Goal: Information Seeking & Learning: Learn about a topic

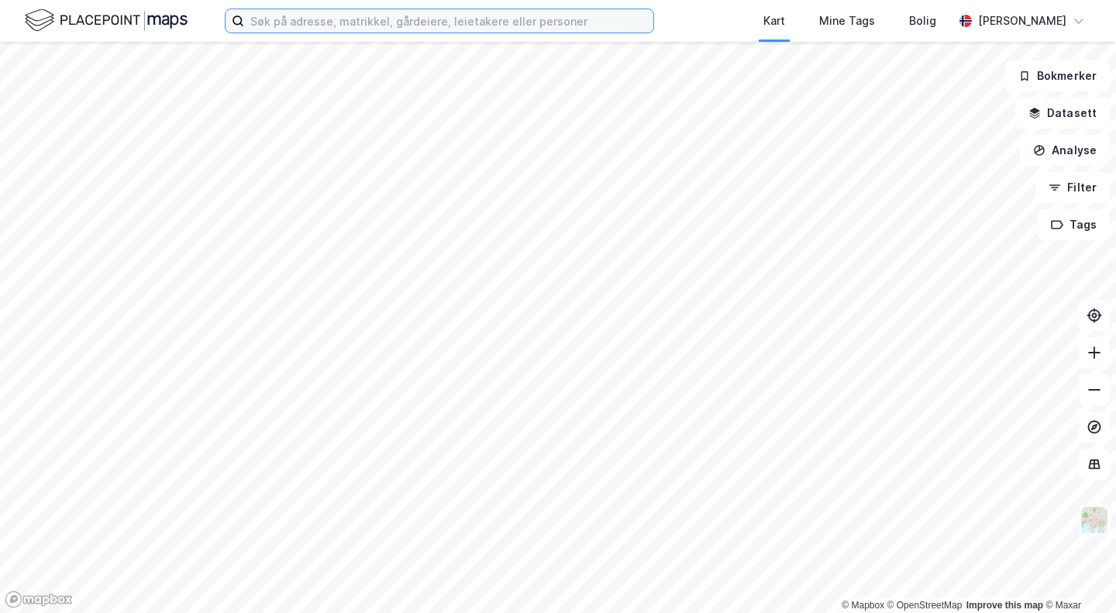
click at [346, 20] on input at bounding box center [448, 20] width 409 height 23
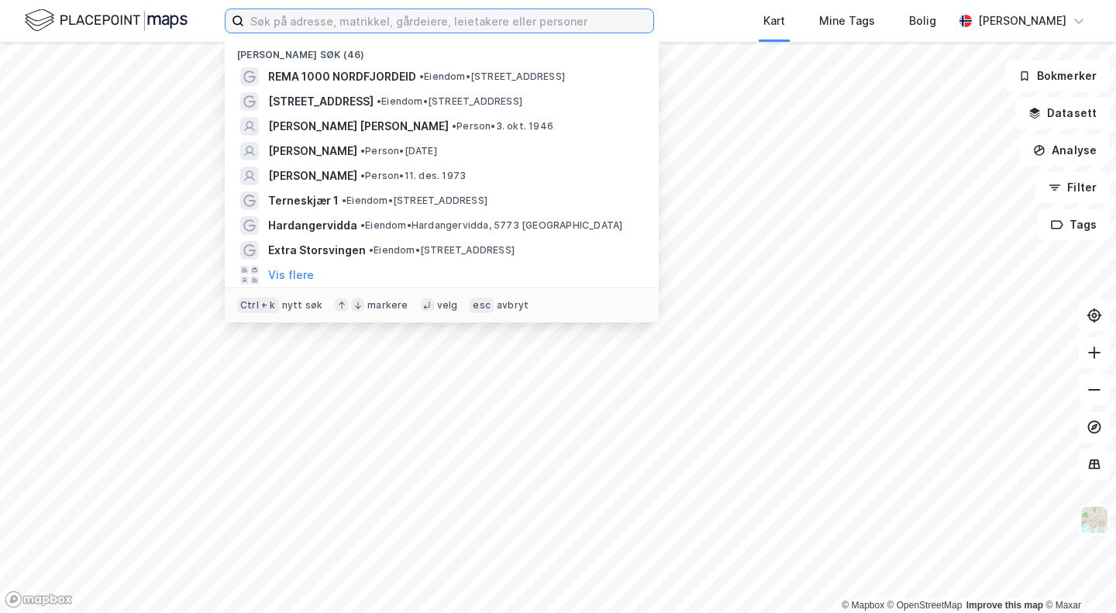
paste input "[STREET_ADDRESS]"
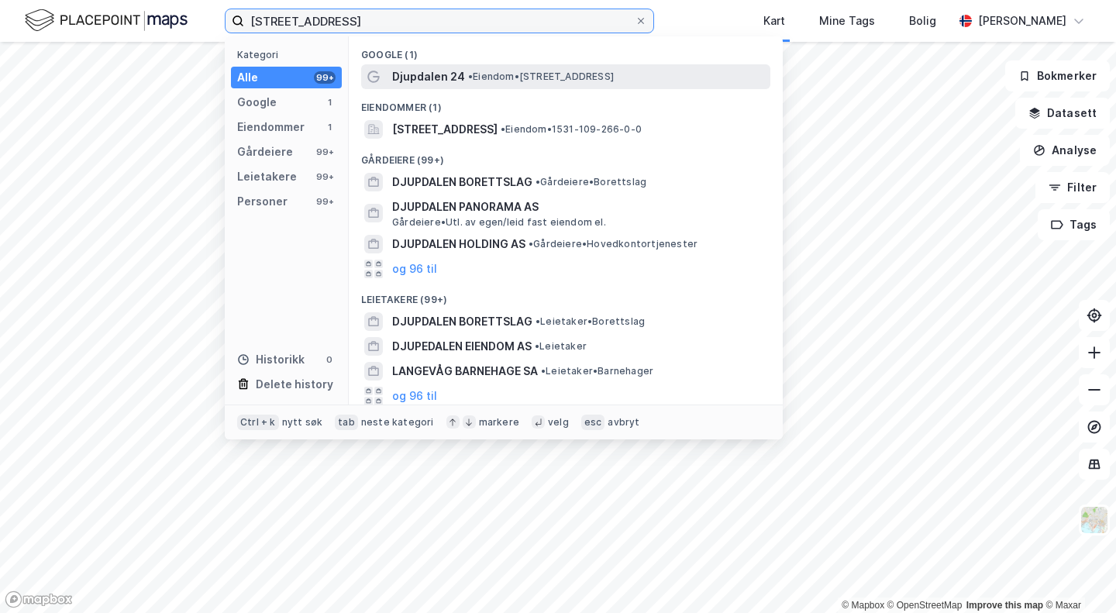
type input "[STREET_ADDRESS]"
click at [468, 81] on span "•" at bounding box center [470, 77] width 5 height 12
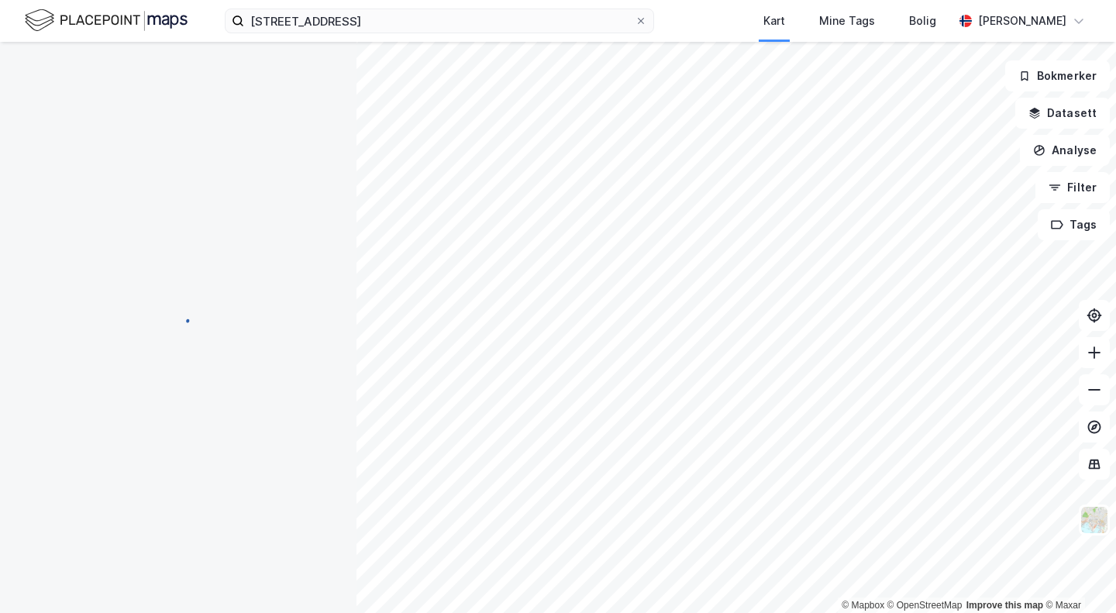
scroll to position [45, 0]
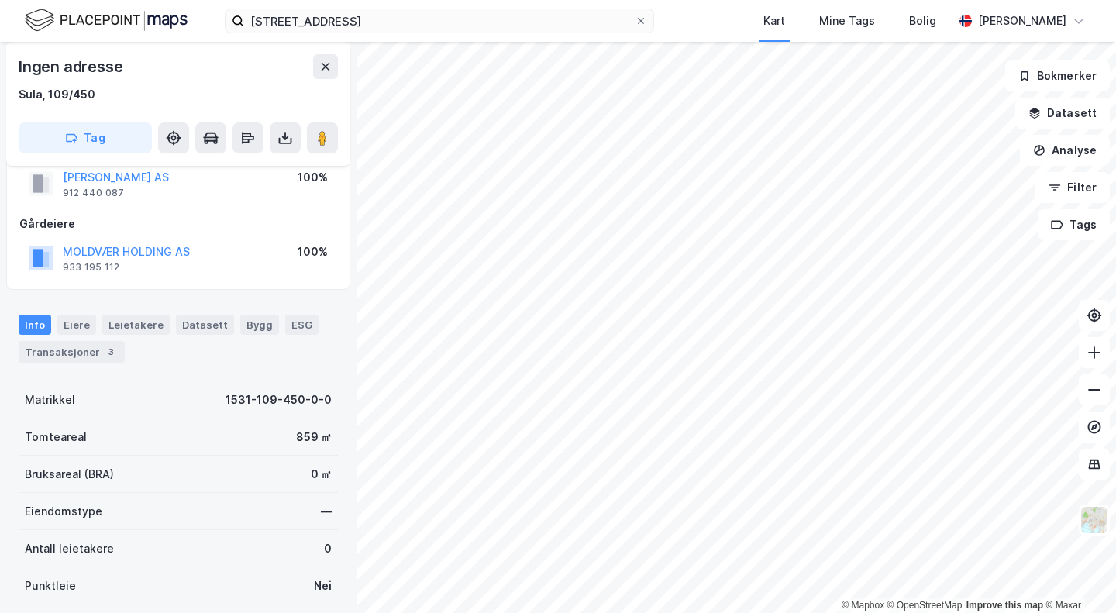
scroll to position [45, 0]
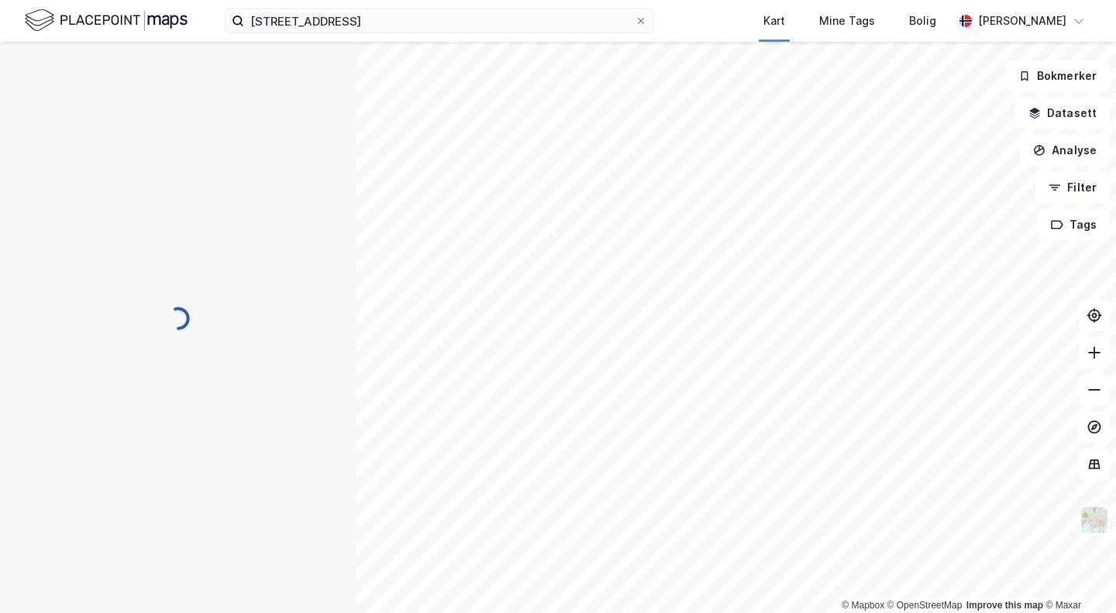
scroll to position [45, 0]
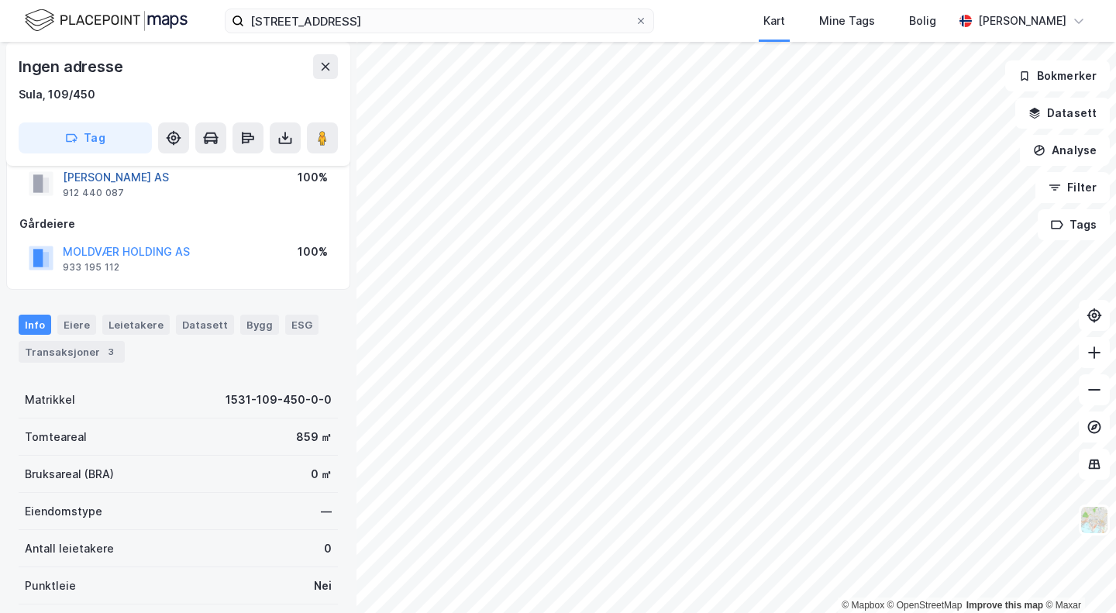
click at [0, 0] on button "[PERSON_NAME] AS" at bounding box center [0, 0] width 0 height 0
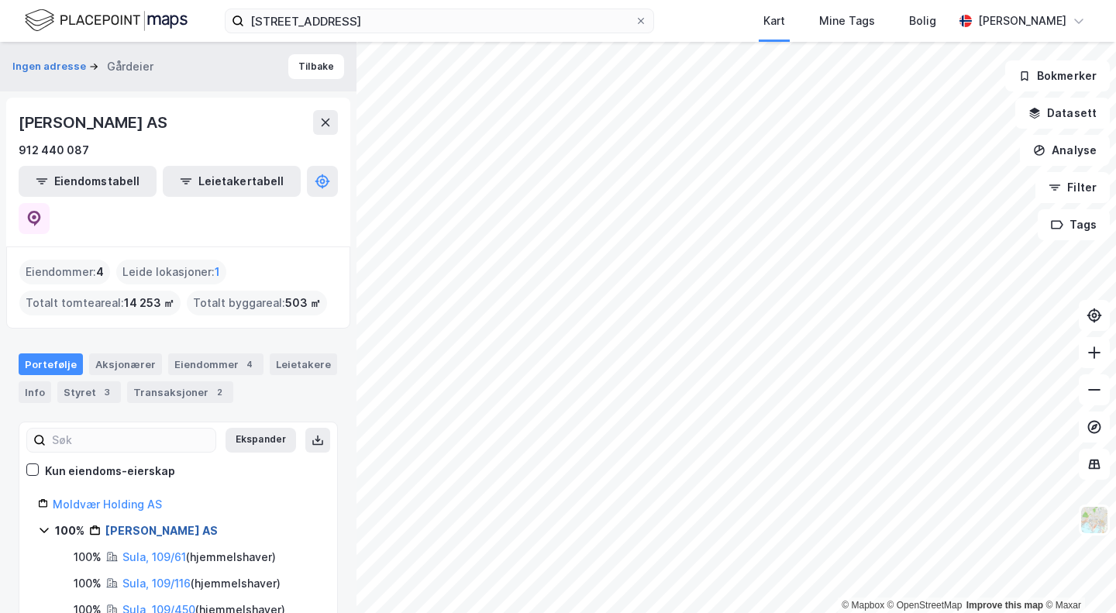
click at [130, 524] on link "[PERSON_NAME] AS" at bounding box center [161, 530] width 112 height 13
click at [94, 381] on div "Styret 3" at bounding box center [89, 392] width 64 height 22
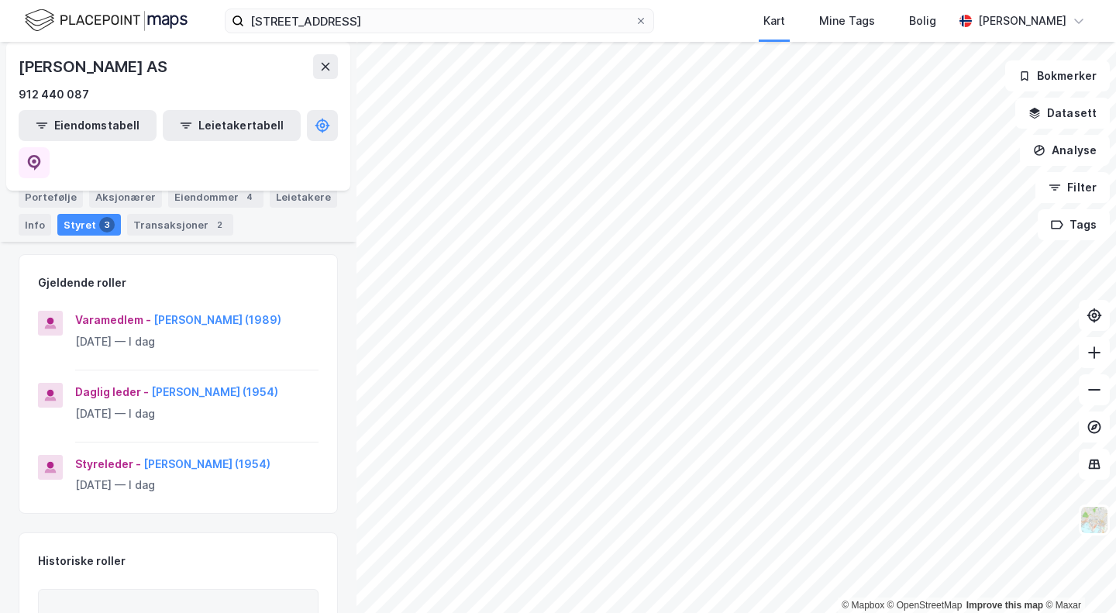
scroll to position [174, 0]
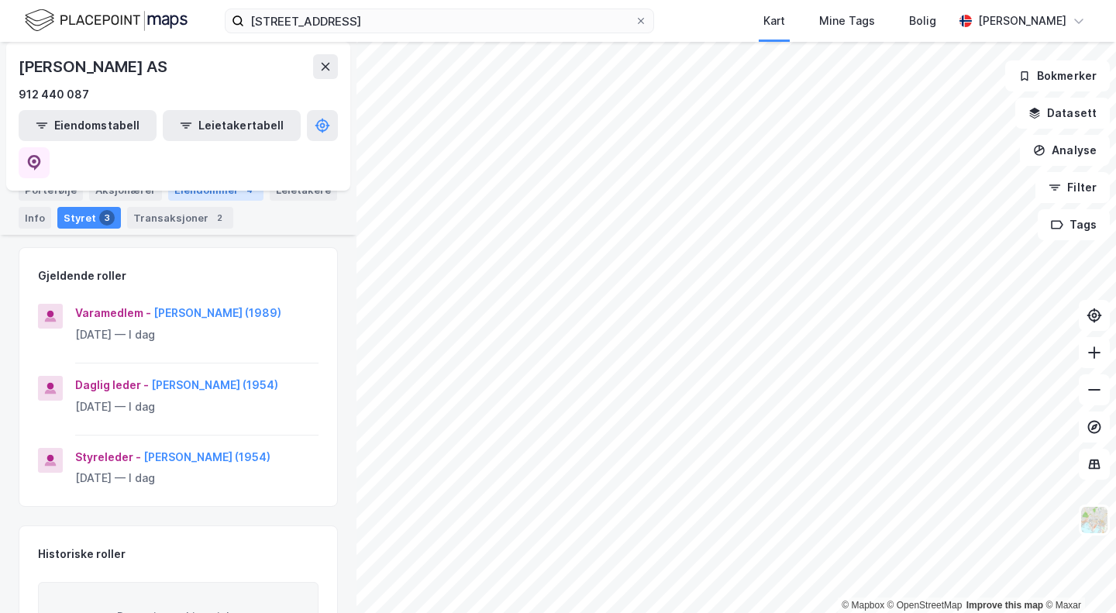
click at [198, 179] on div "Eiendommer 4" at bounding box center [215, 190] width 95 height 22
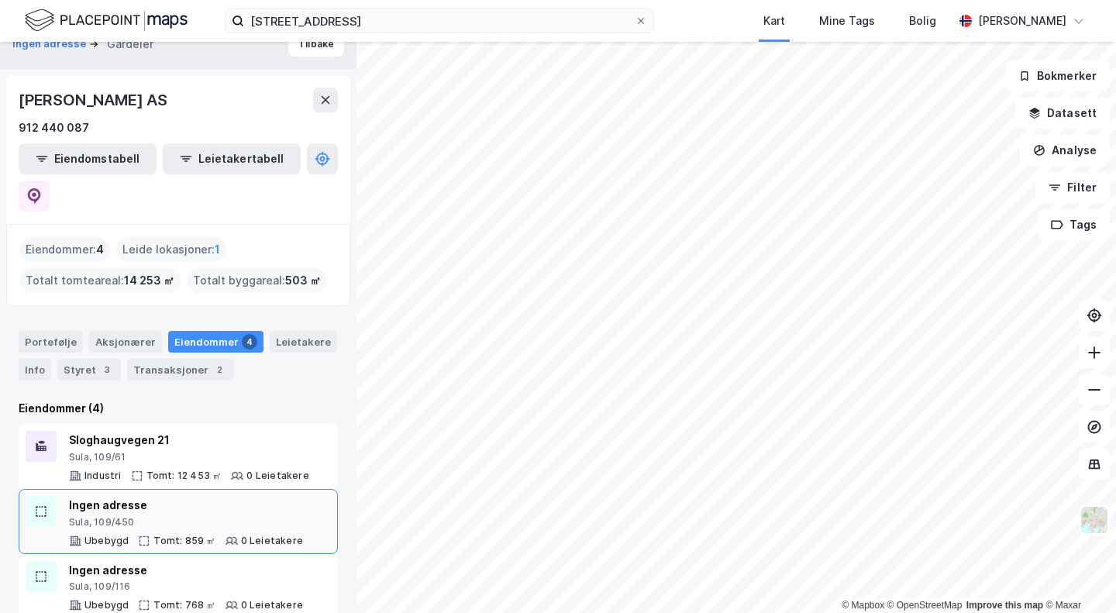
scroll to position [16, 0]
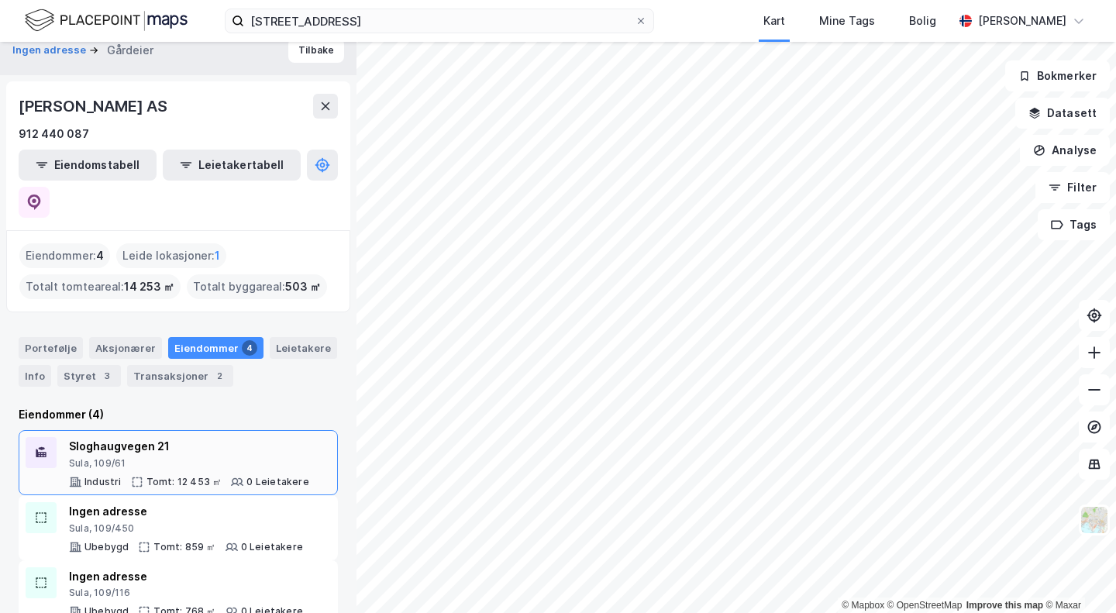
click at [198, 457] on div "Sula, 109/61" at bounding box center [189, 463] width 240 height 12
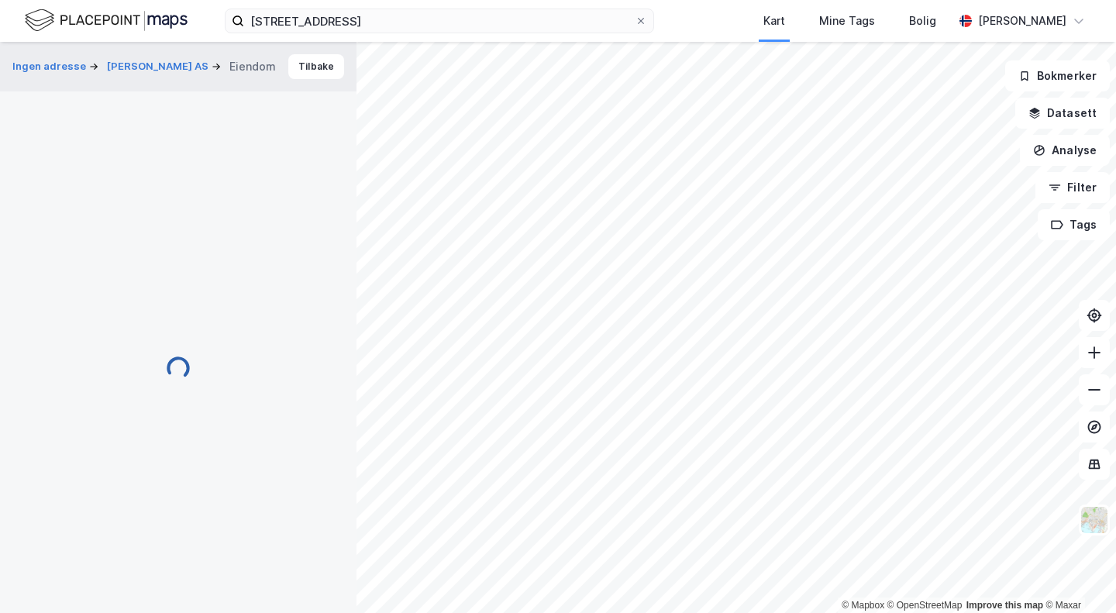
scroll to position [45, 0]
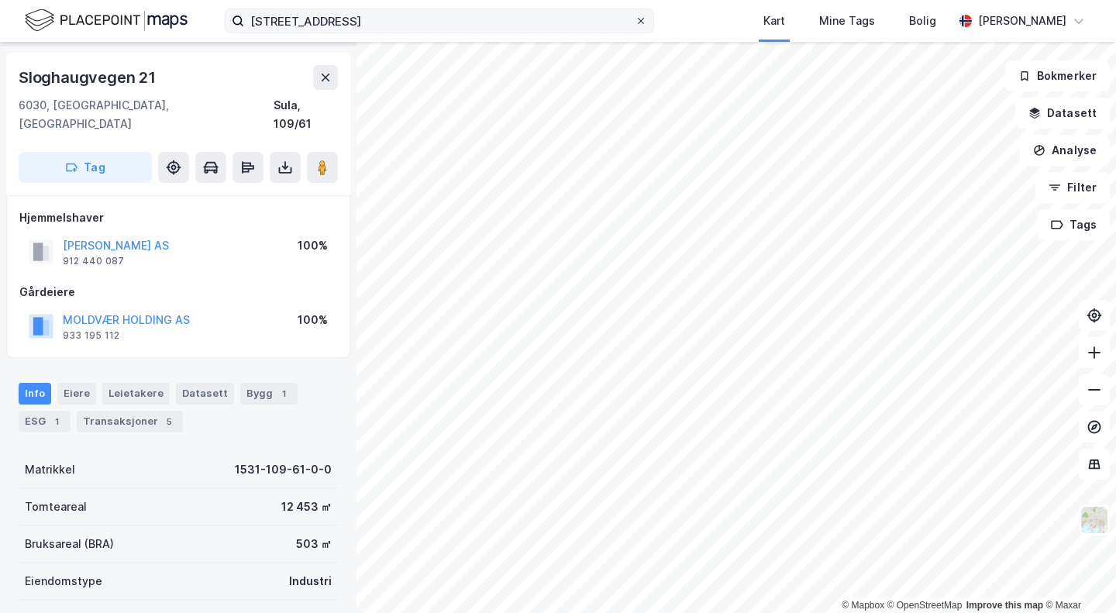
click at [638, 19] on icon at bounding box center [641, 21] width 6 height 6
click at [635, 19] on input "[STREET_ADDRESS]" at bounding box center [439, 20] width 391 height 23
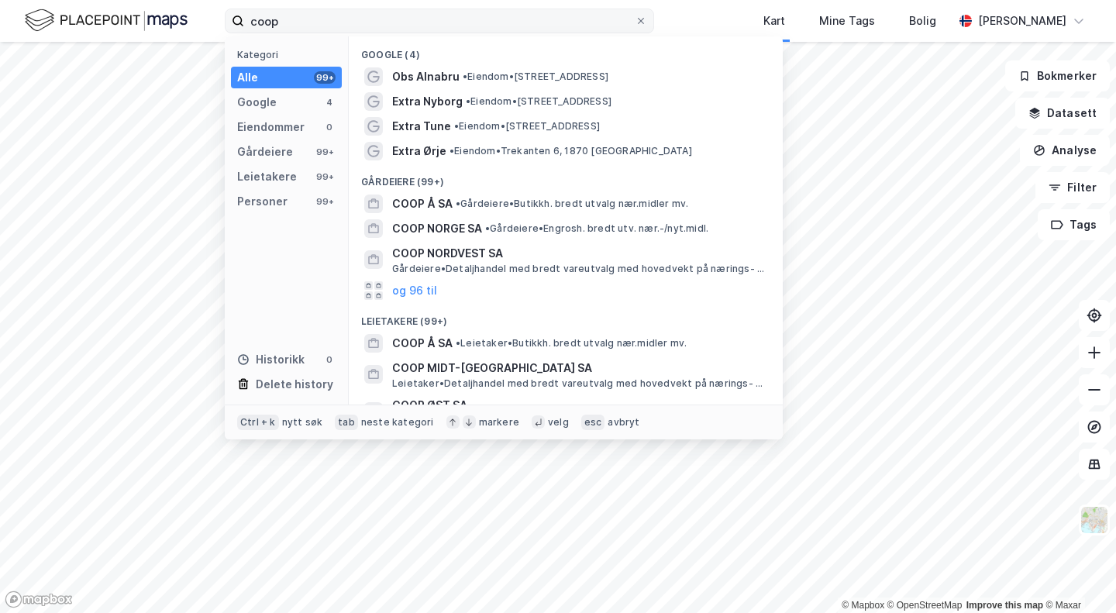
click at [434, 53] on div "Google (4)" at bounding box center [566, 50] width 434 height 28
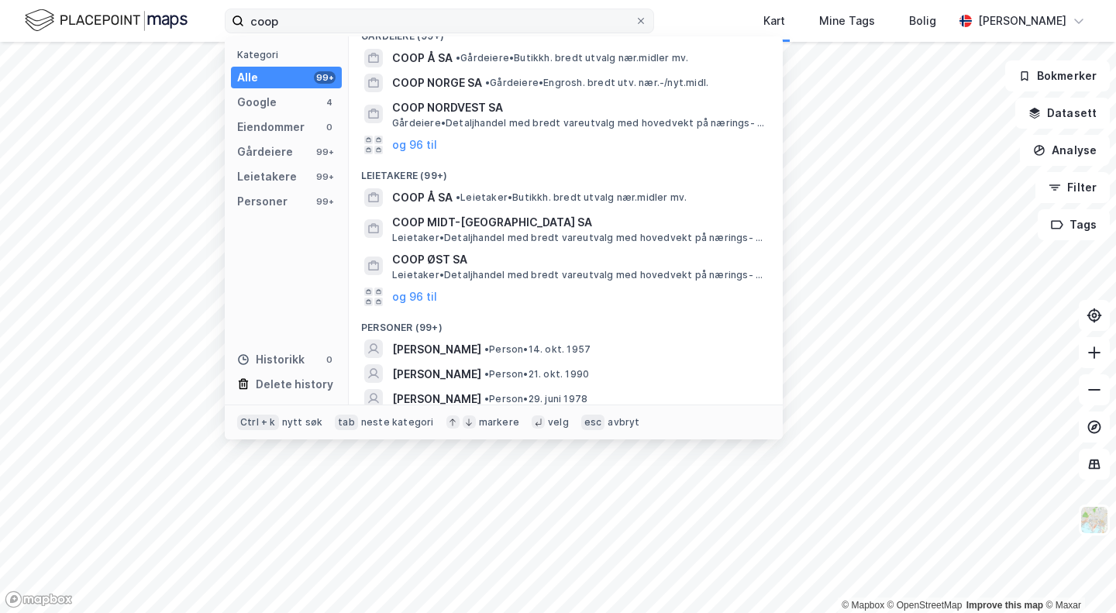
scroll to position [177, 0]
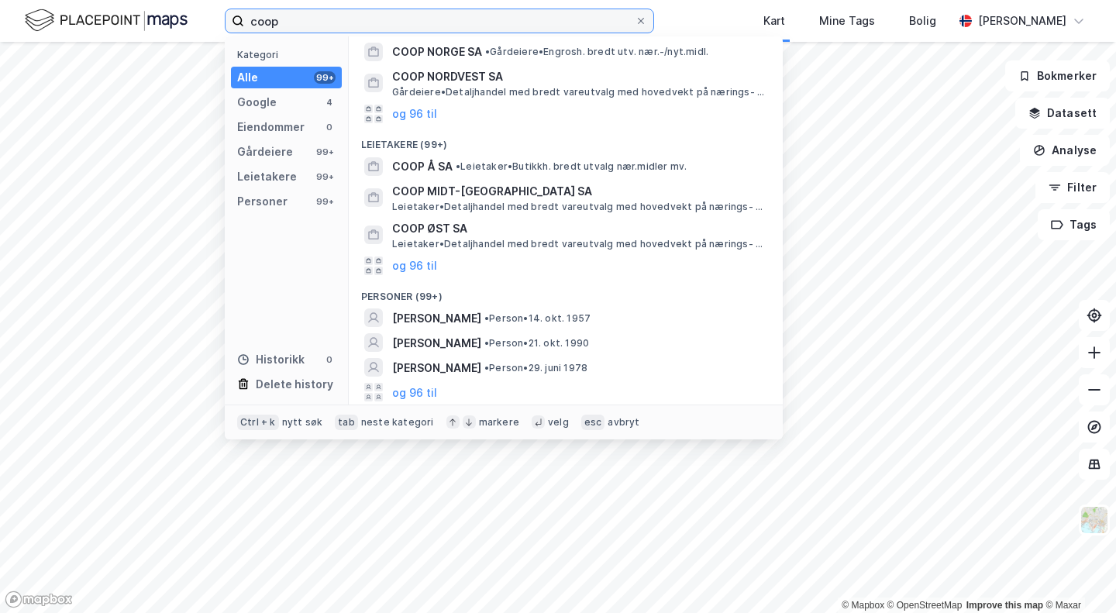
click at [344, 22] on input "coop" at bounding box center [439, 20] width 391 height 23
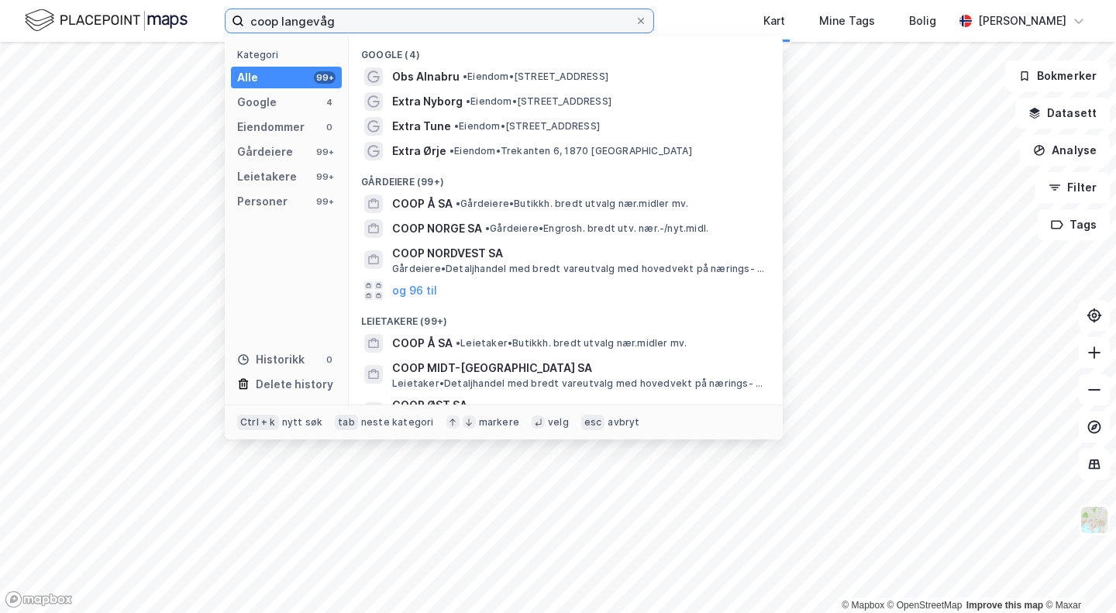
type input "coop langevåg"
